Goal: Transaction & Acquisition: Book appointment/travel/reservation

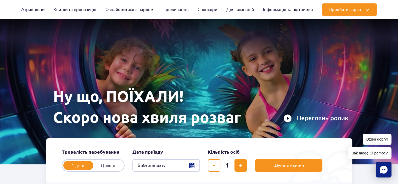
scroll to position [26, 0]
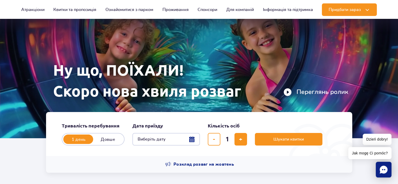
click at [156, 136] on button "Виберіть дату" at bounding box center [166, 139] width 68 height 13
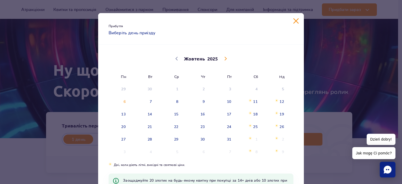
click at [221, 60] on span at bounding box center [225, 58] width 9 height 9
select select "10"
click at [217, 101] on span "7" at bounding box center [222, 102] width 26 height 12
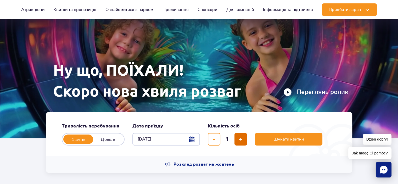
click at [242, 139] on span "додати квиток" at bounding box center [240, 139] width 3 height 0
type input "2"
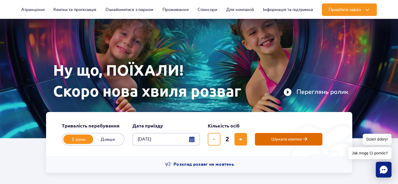
click at [278, 140] on span "Шукати квитки" at bounding box center [286, 139] width 30 height 5
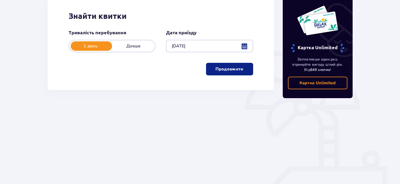
click at [225, 71] on p "Продовжити" at bounding box center [229, 69] width 28 height 6
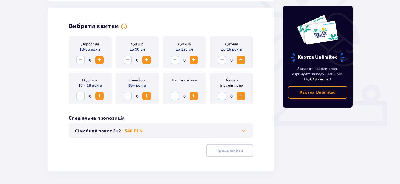
scroll to position [146, 0]
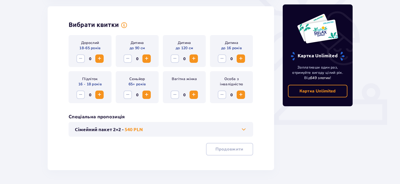
click at [101, 59] on span "Збільшити" at bounding box center [99, 58] width 6 height 6
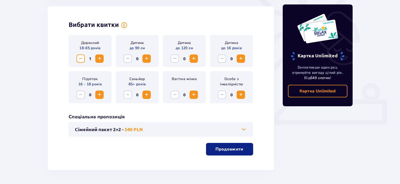
click at [243, 58] on span "Збільшити" at bounding box center [241, 58] width 6 height 6
click at [222, 52] on div "Дитина до 16 років 1" at bounding box center [231, 51] width 43 height 32
click at [222, 56] on span "Зменшити" at bounding box center [222, 58] width 6 height 6
click at [96, 97] on span "Збільшити" at bounding box center [99, 95] width 6 height 6
click at [232, 155] on div "Вибрати квитки Дорослий 18-65 років 1 Дитина до 90 см 0 Дитина до 120 см 0 Дити…" at bounding box center [161, 88] width 226 height 164
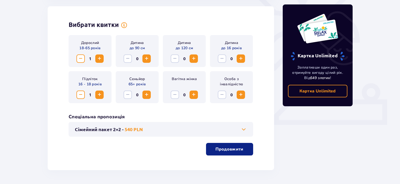
click at [83, 58] on span "Зменшити" at bounding box center [80, 58] width 6 height 6
click at [97, 95] on span "Збільшити" at bounding box center [99, 95] width 6 height 6
click at [231, 144] on button "Продовжити" at bounding box center [229, 149] width 47 height 13
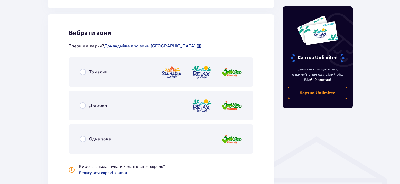
scroll to position [291, 0]
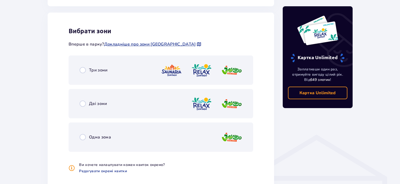
click at [83, 107] on input "radio" at bounding box center [83, 104] width 6 height 6
radio input "true"
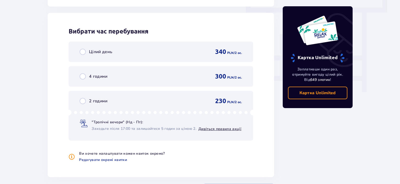
scroll to position [473, 0]
click at [221, 129] on link "Дивіться правила акції" at bounding box center [219, 128] width 43 height 5
click at [87, 100] on div "2 години" at bounding box center [94, 101] width 28 height 6
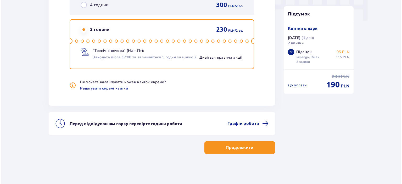
scroll to position [544, 0]
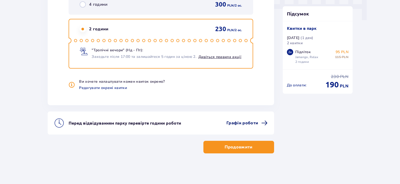
click at [245, 124] on span "Графік роботи" at bounding box center [242, 123] width 32 height 6
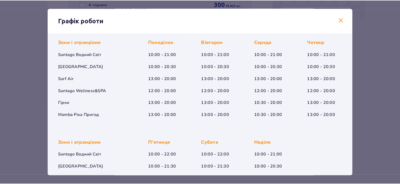
scroll to position [93, 0]
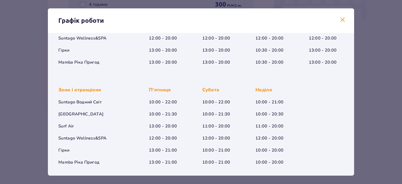
click at [338, 22] on div "Графік роботи" at bounding box center [201, 20] width 306 height 25
click at [342, 22] on span at bounding box center [342, 20] width 6 height 6
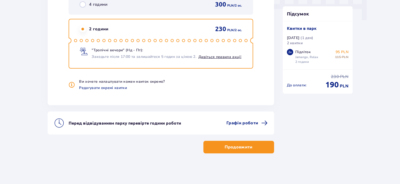
click at [233, 146] on p "Продовжити" at bounding box center [239, 147] width 28 height 6
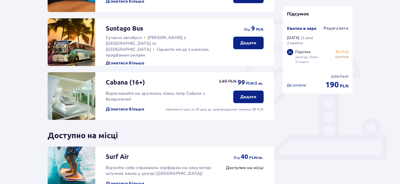
scroll to position [79, 0]
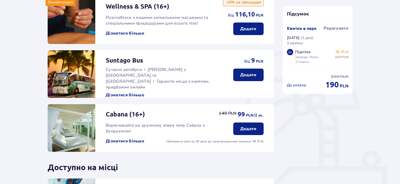
click at [249, 74] on p "Додати" at bounding box center [248, 75] width 16 height 6
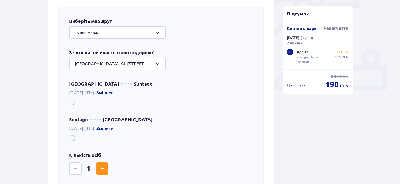
scroll to position [181, 0]
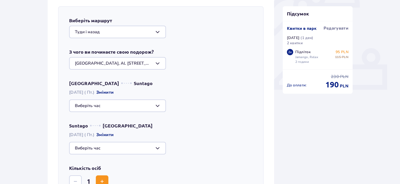
click at [115, 105] on div at bounding box center [117, 105] width 97 height 13
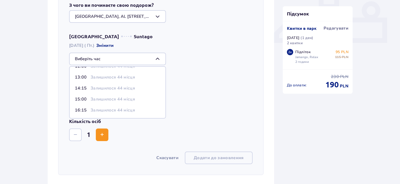
scroll to position [207, 0]
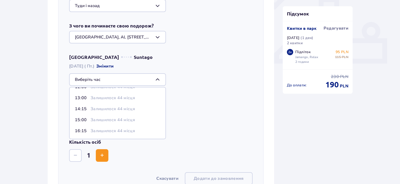
click at [92, 129] on p "Залишилося 44 місця" at bounding box center [113, 131] width 44 height 6
type input "16:15"
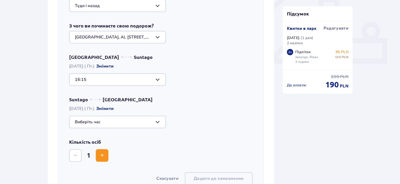
click at [95, 122] on div at bounding box center [117, 122] width 97 height 13
click at [92, 170] on p "Залишилося 44 місця" at bounding box center [113, 173] width 44 height 6
type input "22:15"
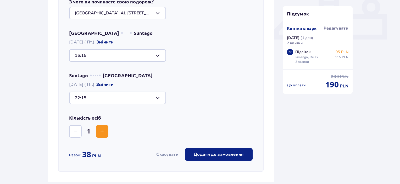
scroll to position [338, 0]
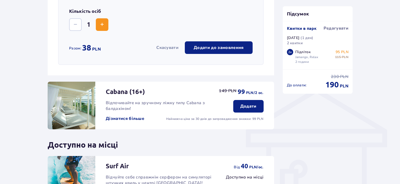
click at [105, 26] on span "Збільшити" at bounding box center [102, 24] width 6 height 6
click at [214, 44] on button "Додати до замовлення" at bounding box center [219, 47] width 68 height 13
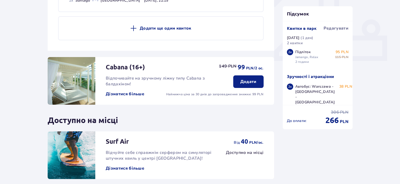
scroll to position [254, 0]
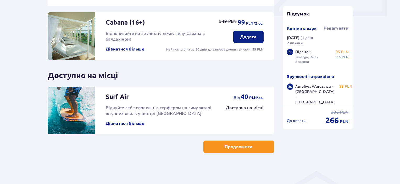
click at [225, 147] on p "Продовжити" at bounding box center [239, 147] width 28 height 6
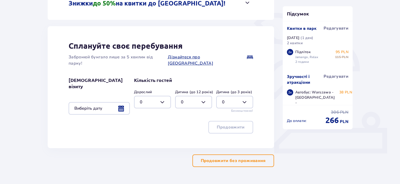
scroll to position [118, 0]
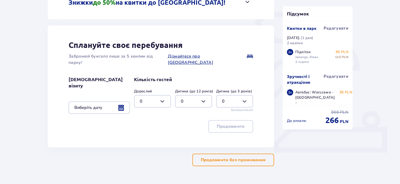
click at [218, 157] on p "Продовжити без проживання" at bounding box center [233, 160] width 65 height 6
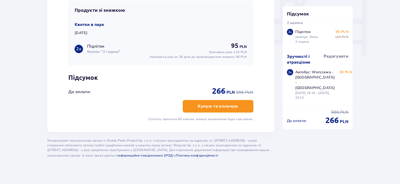
scroll to position [20, 0]
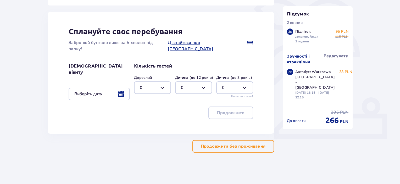
scroll to position [118, 0]
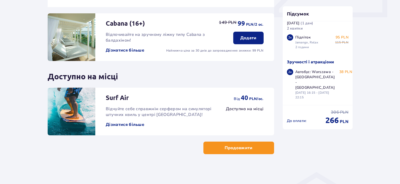
scroll to position [254, 0]
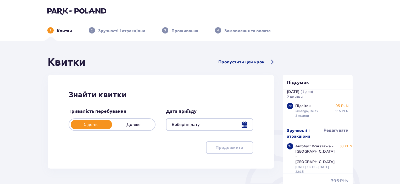
type input "[DATE]"
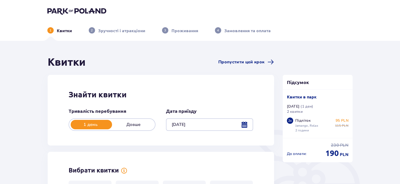
scroll to position [131, 0]
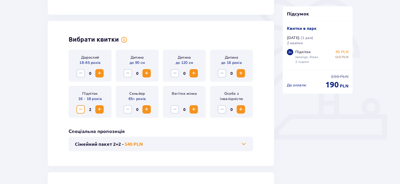
drag, startPoint x: 97, startPoint y: 60, endPoint x: 111, endPoint y: 49, distance: 18.6
click at [97, 60] on p "18-65 років" at bounding box center [89, 62] width 21 height 5
click at [125, 43] on span at bounding box center [124, 40] width 6 height 6
click at [121, 40] on span at bounding box center [124, 40] width 6 height 6
click at [124, 40] on span at bounding box center [124, 40] width 6 height 6
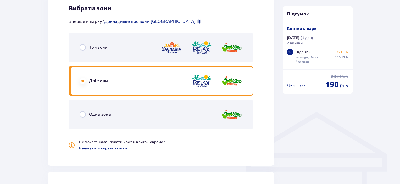
scroll to position [314, 0]
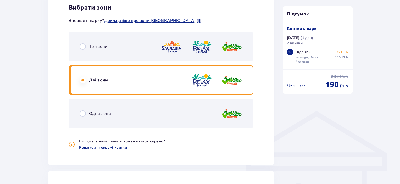
click at [86, 46] on div "Три зони" at bounding box center [94, 46] width 28 height 6
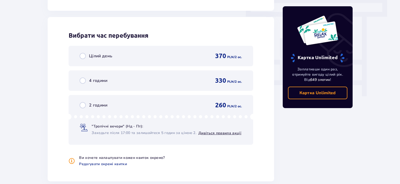
scroll to position [473, 0]
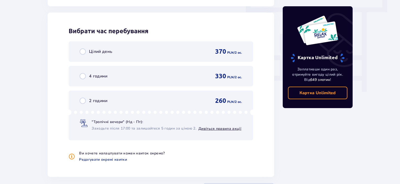
click at [81, 100] on input "radio" at bounding box center [83, 101] width 6 height 6
radio input "true"
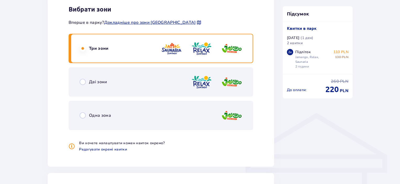
scroll to position [309, 0]
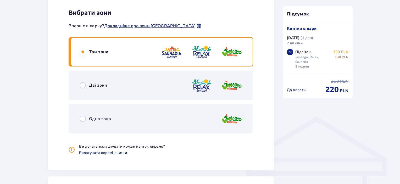
click at [84, 86] on input "radio" at bounding box center [83, 85] width 6 height 6
radio input "true"
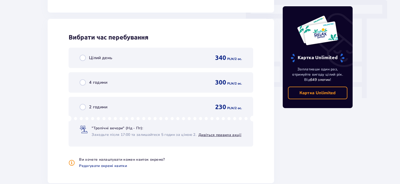
scroll to position [473, 0]
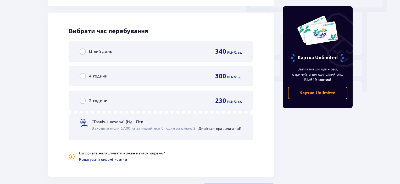
click at [84, 99] on input "radio" at bounding box center [83, 101] width 6 height 6
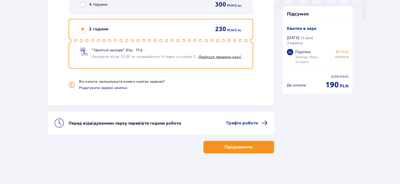
scroll to position [544, 0]
